Goal: Ask a question: Seek information or help from site administrators or community

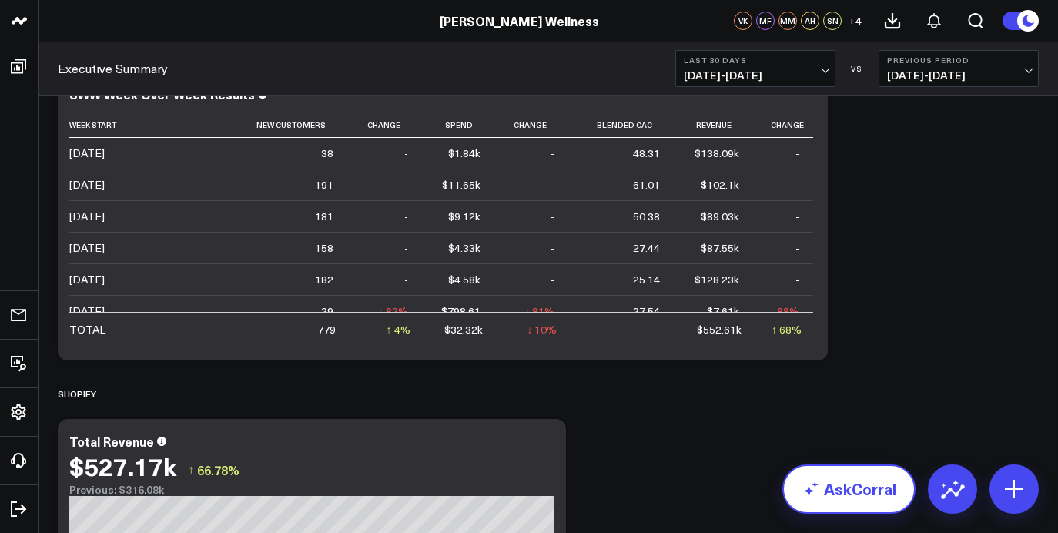
click at [839, 494] on link "AskCorral" at bounding box center [848, 488] width 133 height 49
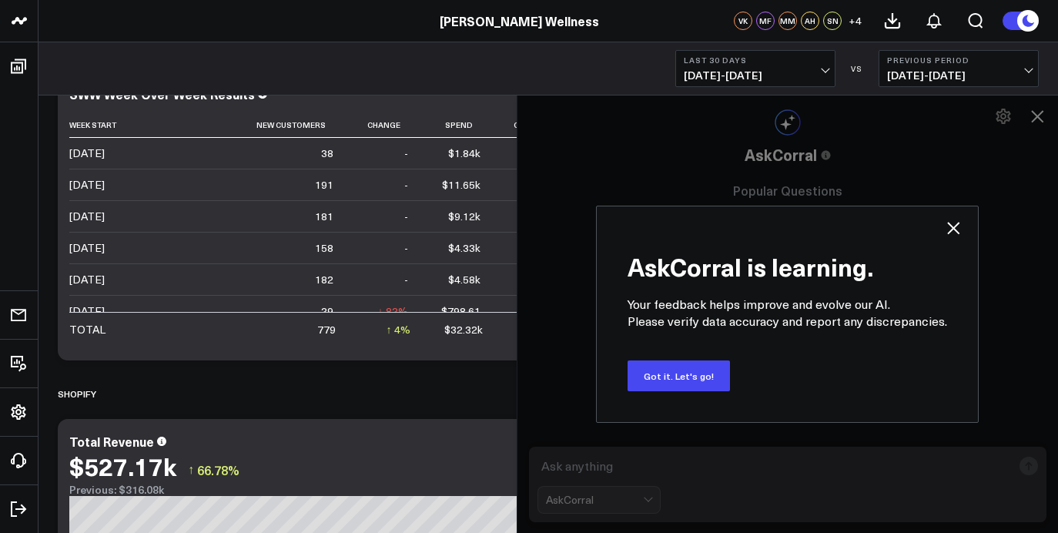
click at [948, 232] on icon at bounding box center [953, 228] width 18 height 18
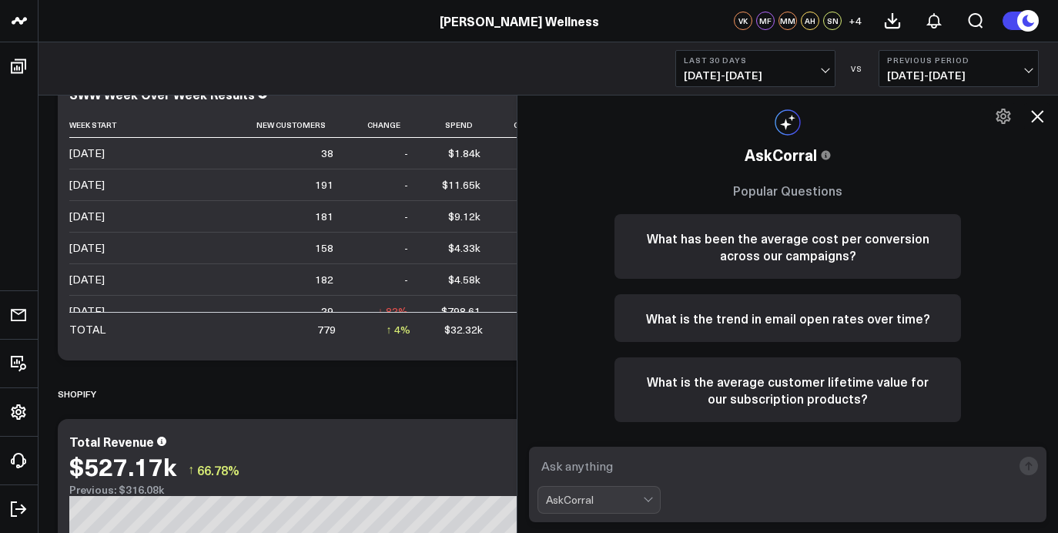
click at [671, 466] on textarea at bounding box center [775, 466] width 474 height 28
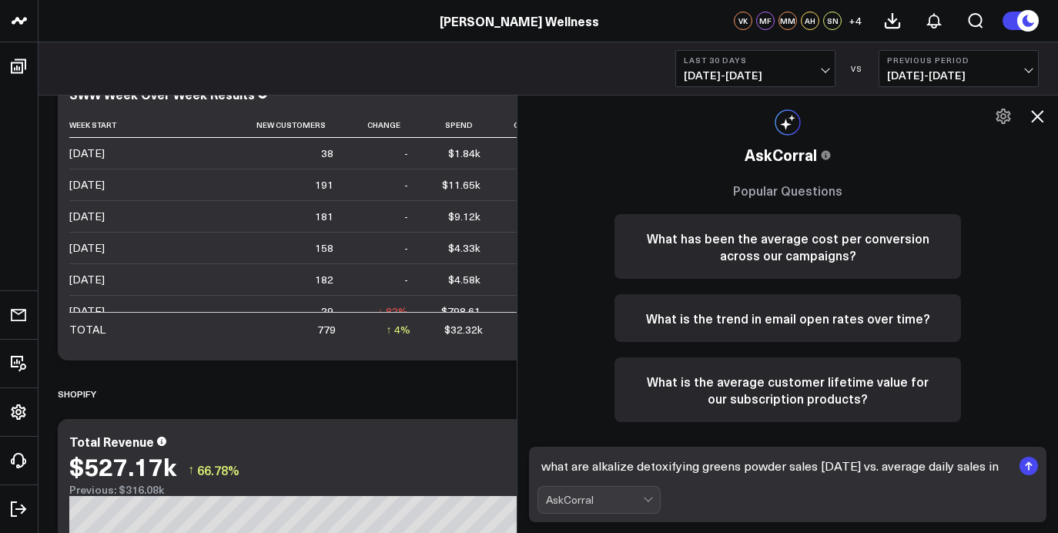
type textarea "what are alkalize detoxifying greens powder sales [DATE] vs. average daily sale…"
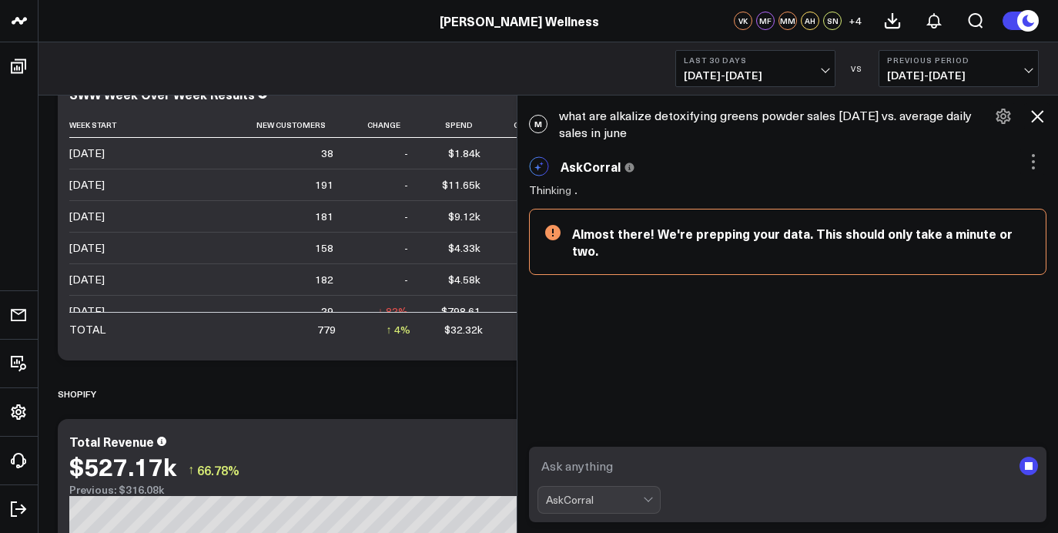
scroll to position [2, 0]
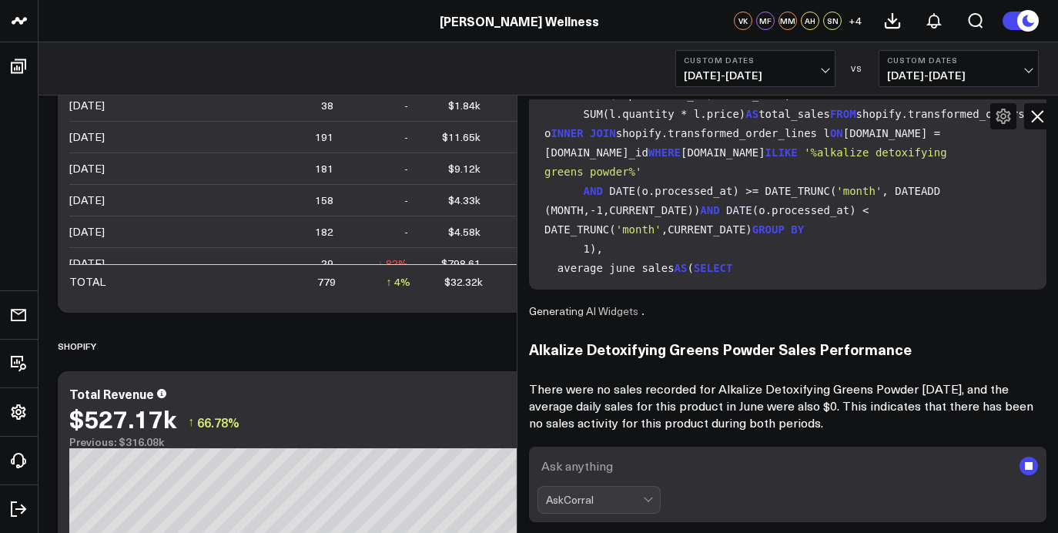
scroll to position [139, 0]
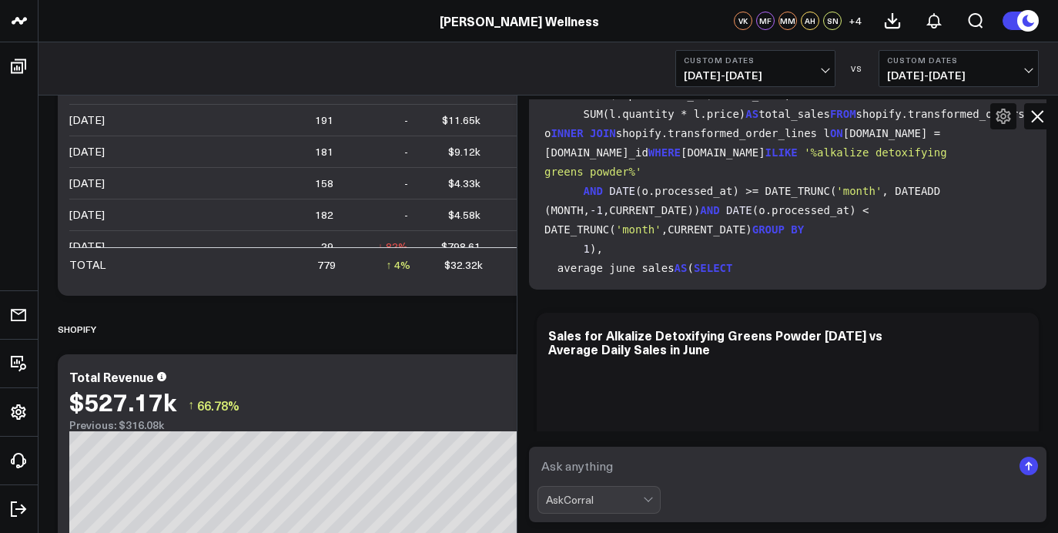
click at [685, 463] on textarea at bounding box center [775, 466] width 474 height 28
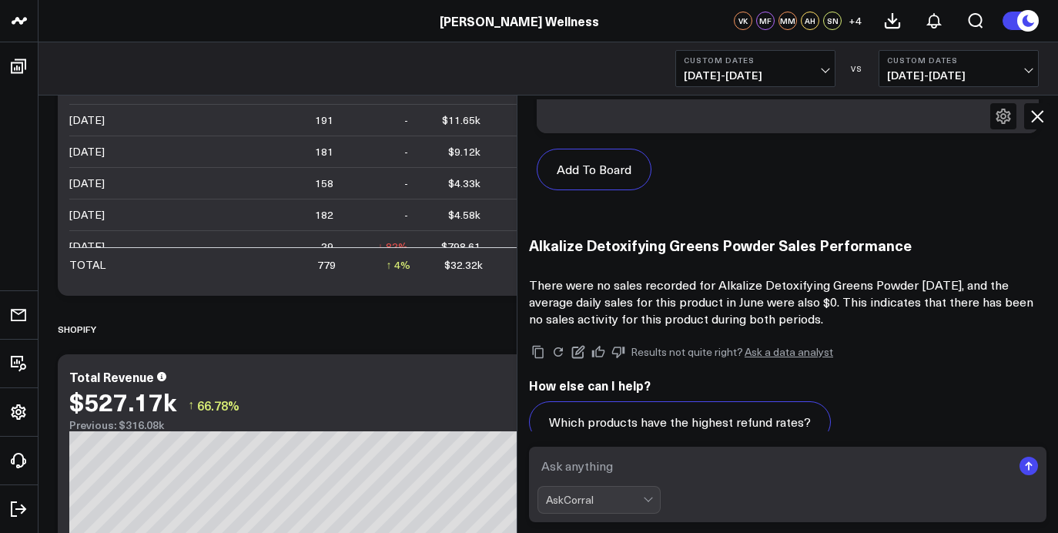
scroll to position [1365, 0]
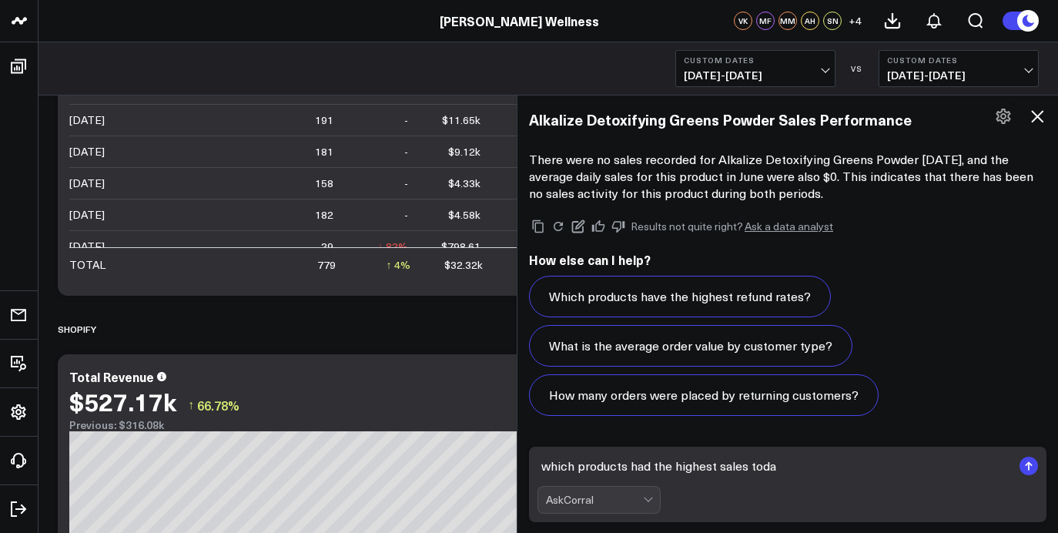
type textarea "which products had the highest sales [DATE]"
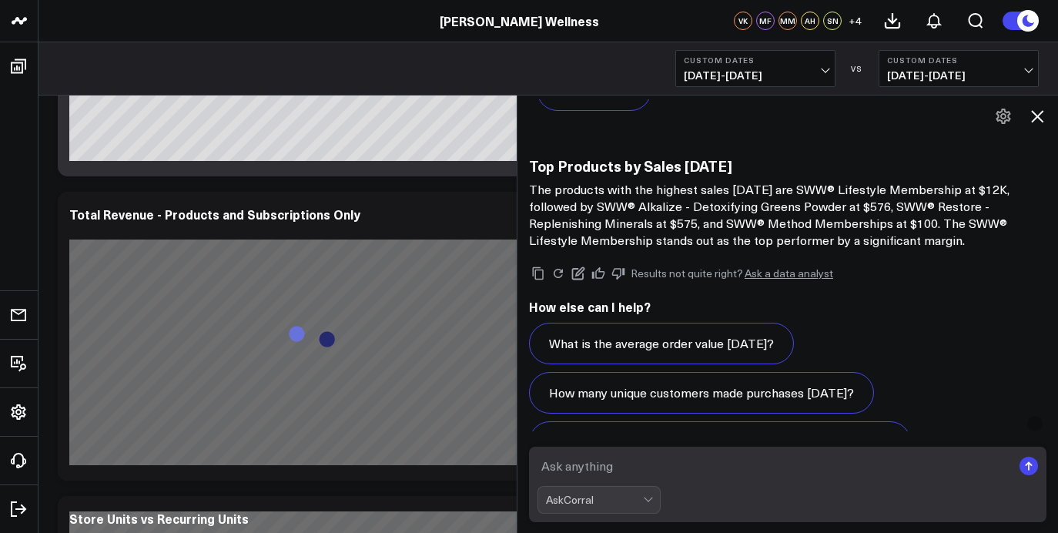
scroll to position [675, 0]
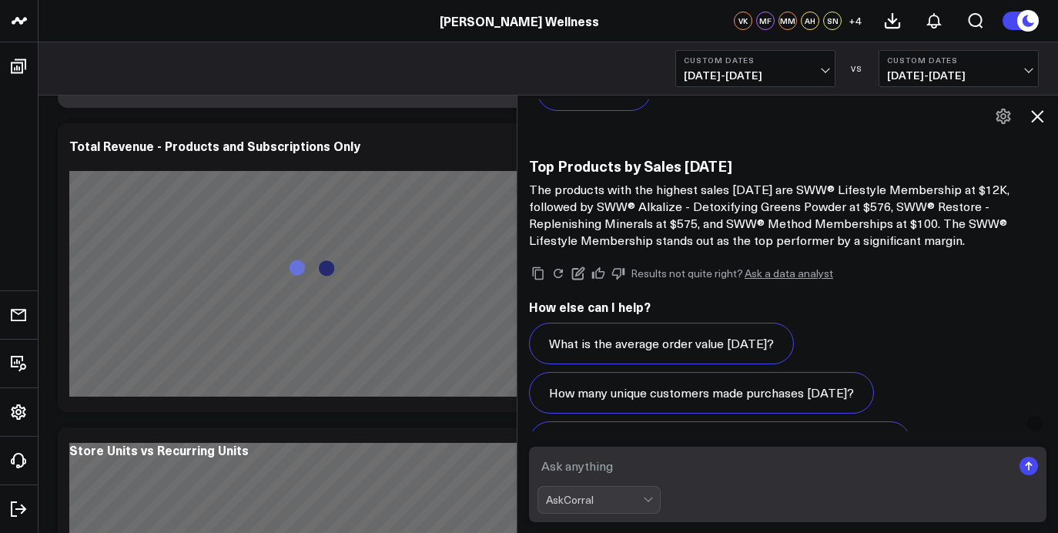
click at [1040, 112] on icon at bounding box center [1037, 116] width 18 height 18
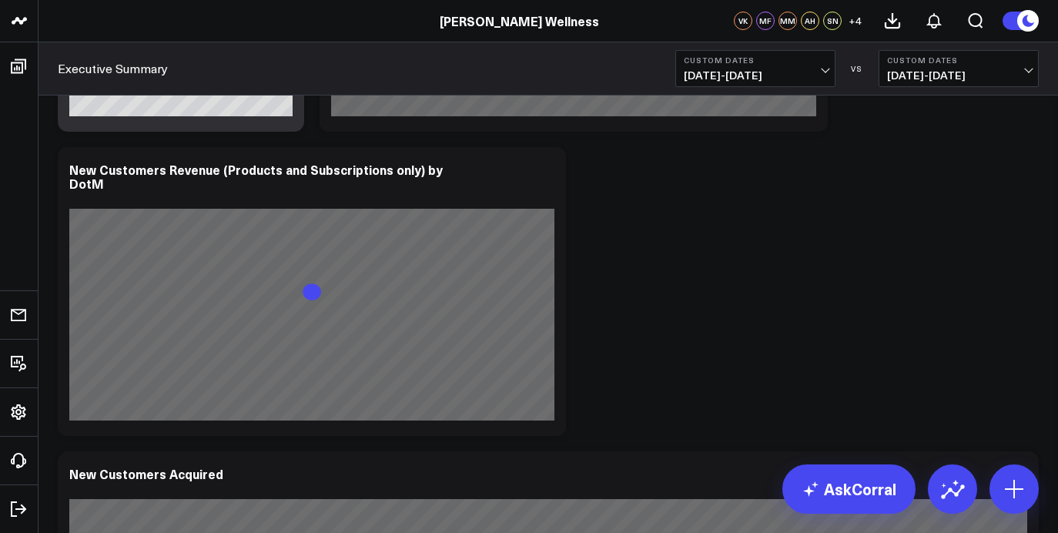
scroll to position [2244, 0]
